Goal: Check status: Check status

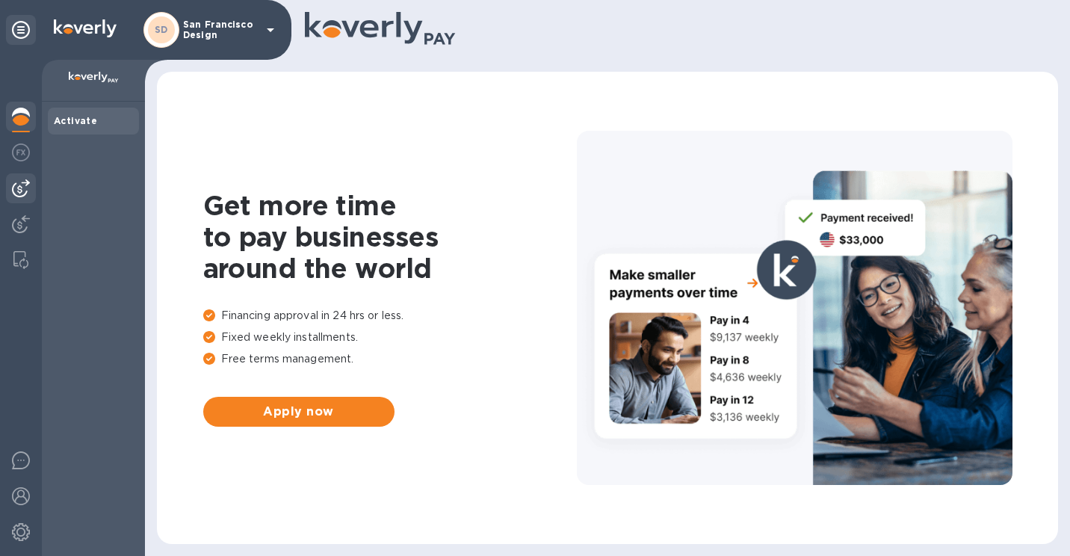
click at [17, 187] on img at bounding box center [21, 188] width 18 height 18
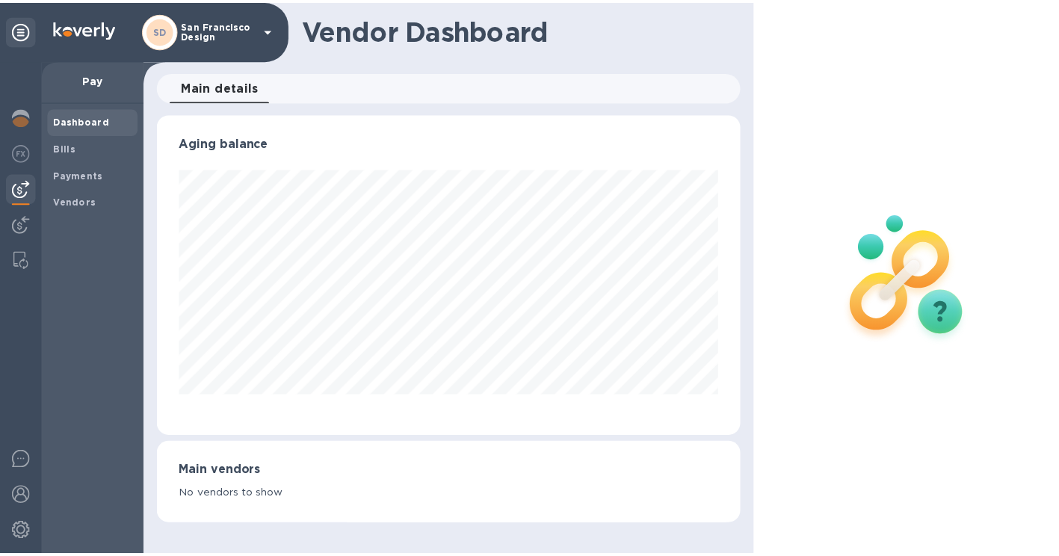
scroll to position [323, 590]
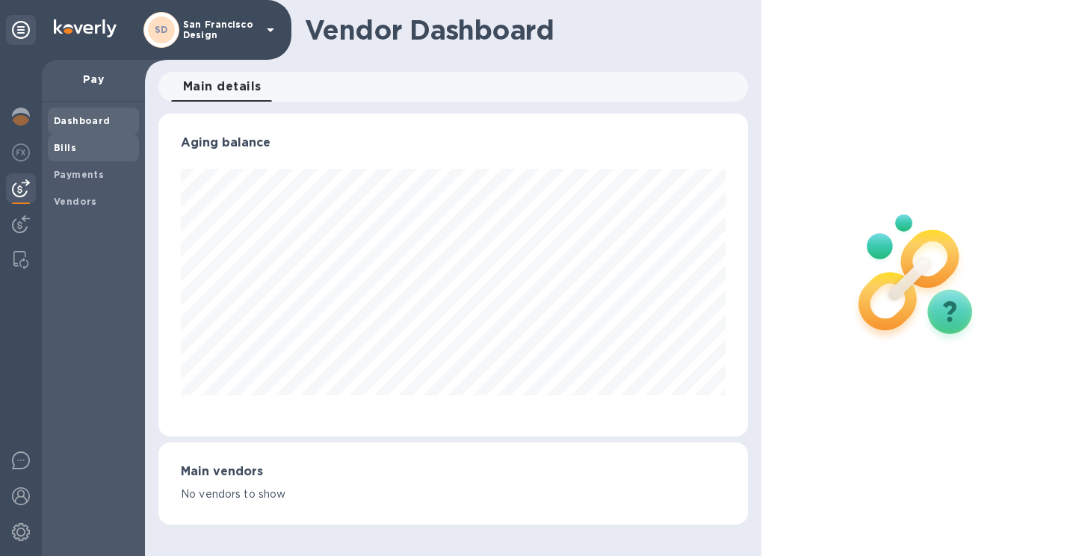
click at [84, 147] on span "Bills" at bounding box center [93, 148] width 79 height 15
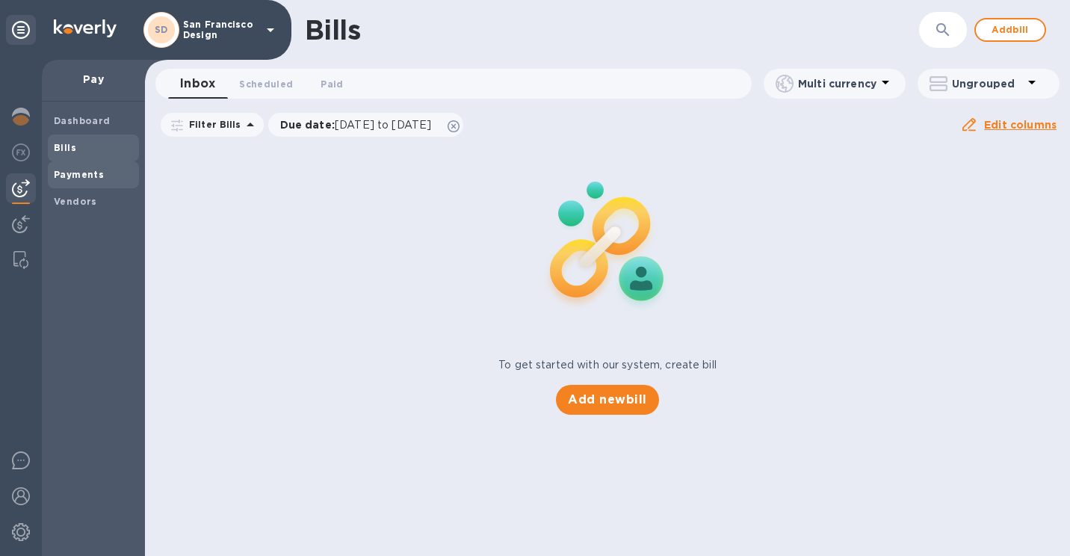
click at [62, 182] on div "Payments" at bounding box center [93, 174] width 91 height 27
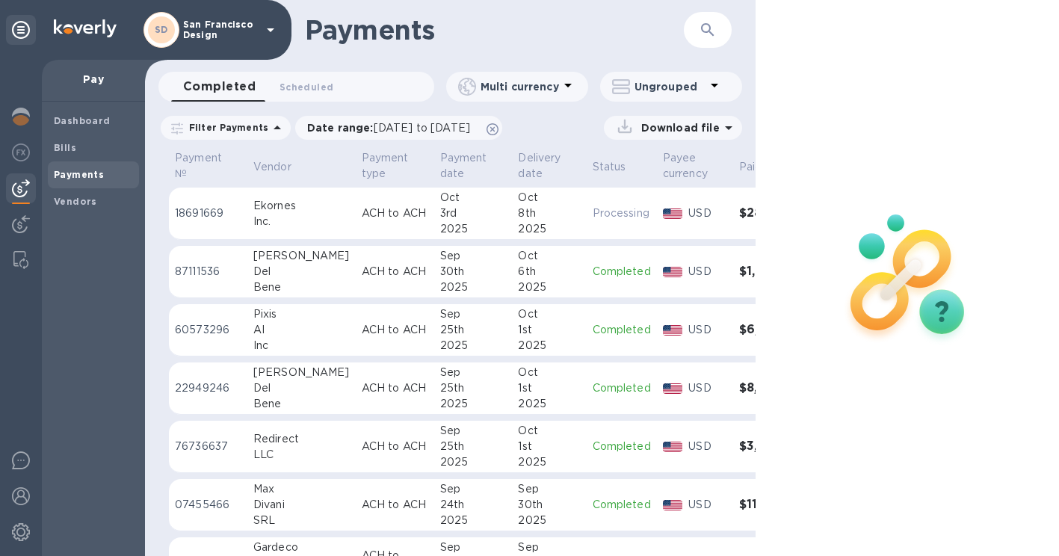
click at [312, 277] on td "[PERSON_NAME]" at bounding box center [301, 272] width 108 height 52
